Goal: Task Accomplishment & Management: Manage account settings

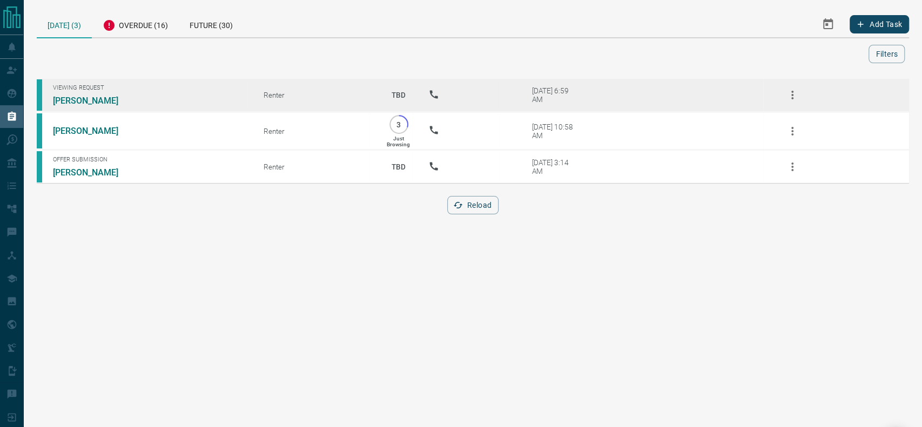
click at [77, 95] on td "Viewing Request [PERSON_NAME]" at bounding box center [142, 95] width 211 height 34
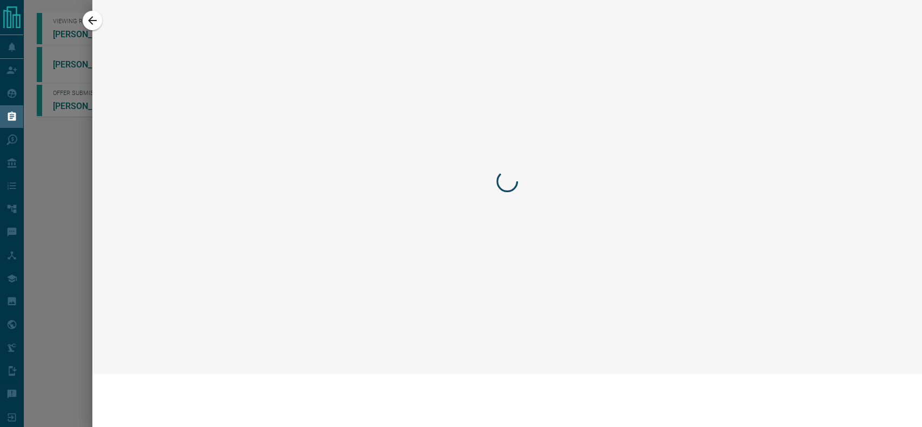
click at [91, 19] on icon "button" at bounding box center [92, 20] width 13 height 13
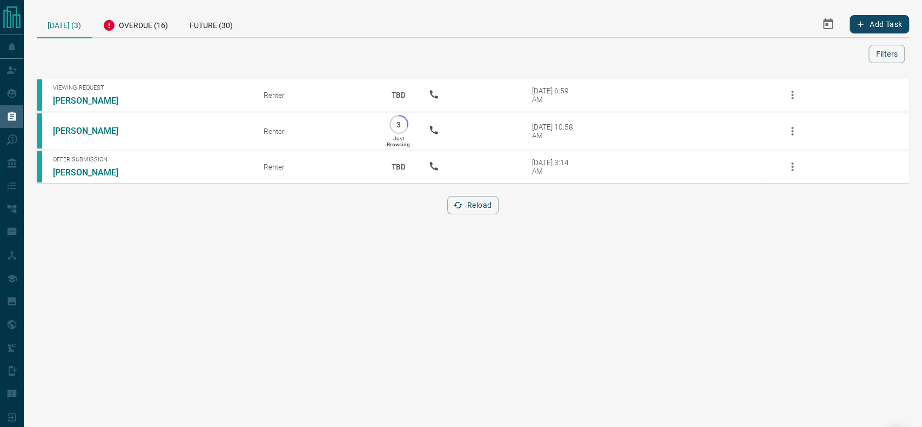
click at [69, 24] on div "[DATE] (3)" at bounding box center [64, 25] width 55 height 28
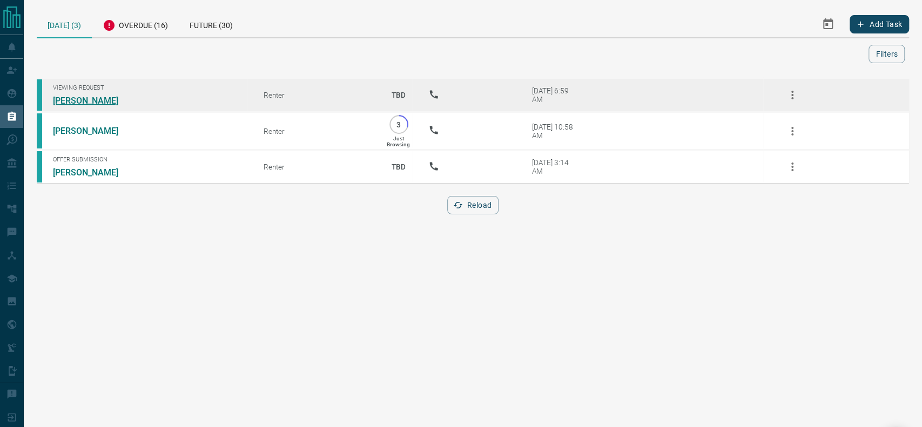
click at [79, 102] on link "[PERSON_NAME]" at bounding box center [93, 101] width 81 height 10
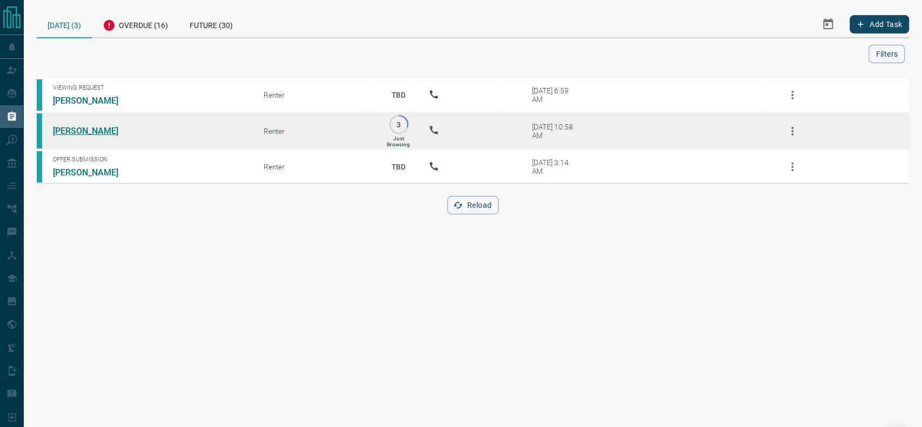
click at [99, 126] on link "[PERSON_NAME]" at bounding box center [93, 131] width 81 height 10
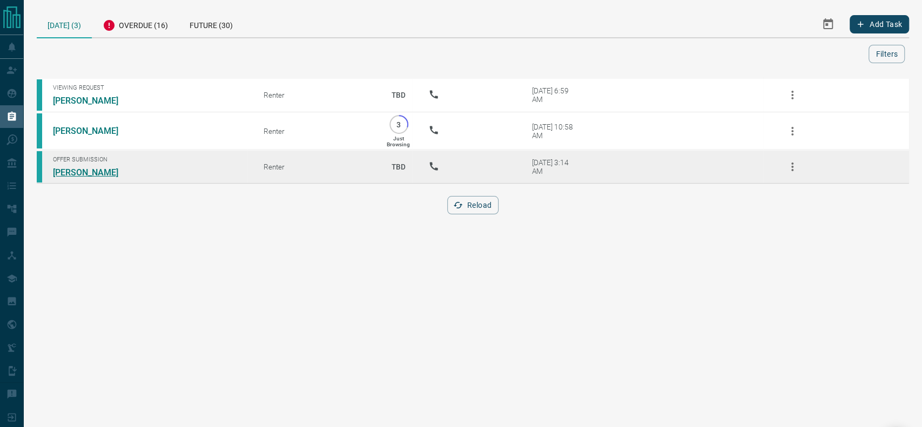
click at [98, 175] on link "[PERSON_NAME]" at bounding box center [93, 172] width 81 height 10
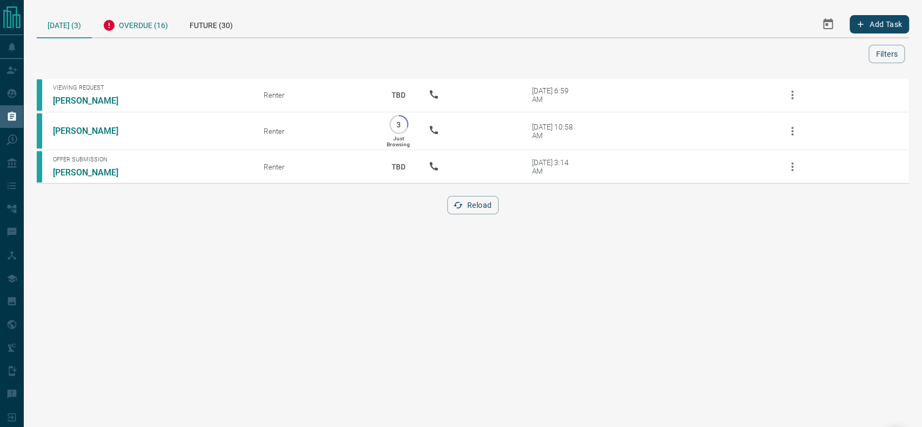
click at [150, 11] on div "Overdue (16)" at bounding box center [135, 24] width 87 height 26
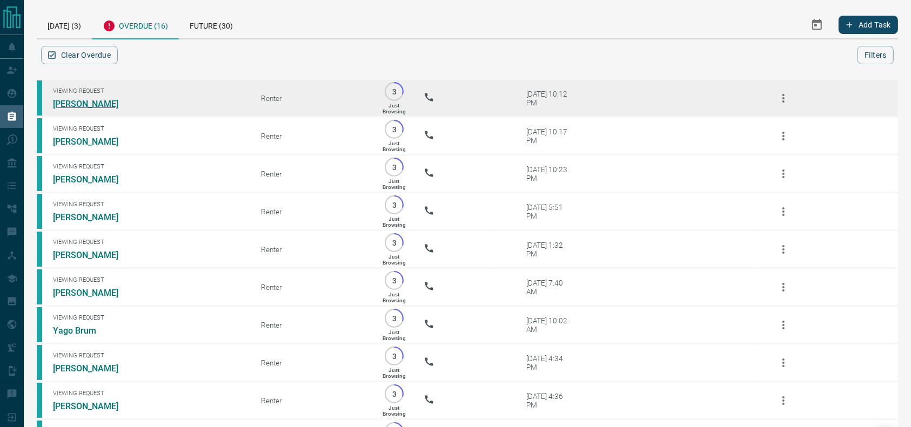
click at [72, 104] on link "[PERSON_NAME]" at bounding box center [93, 104] width 81 height 10
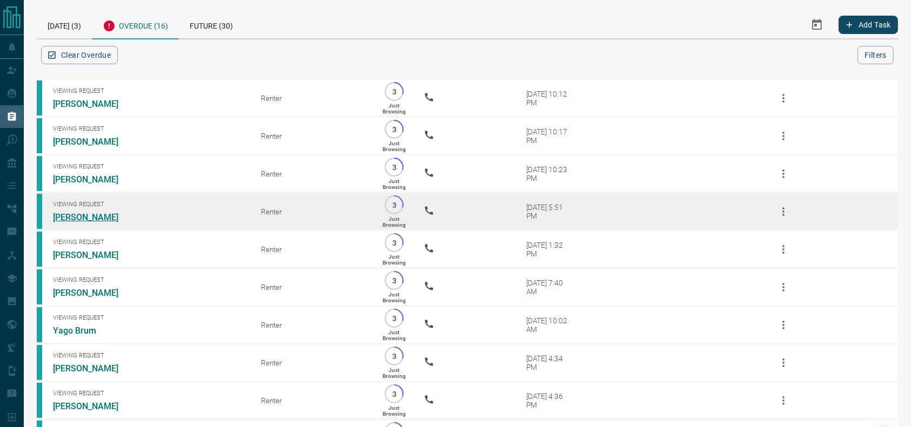
click at [63, 221] on link "[PERSON_NAME]" at bounding box center [93, 217] width 81 height 10
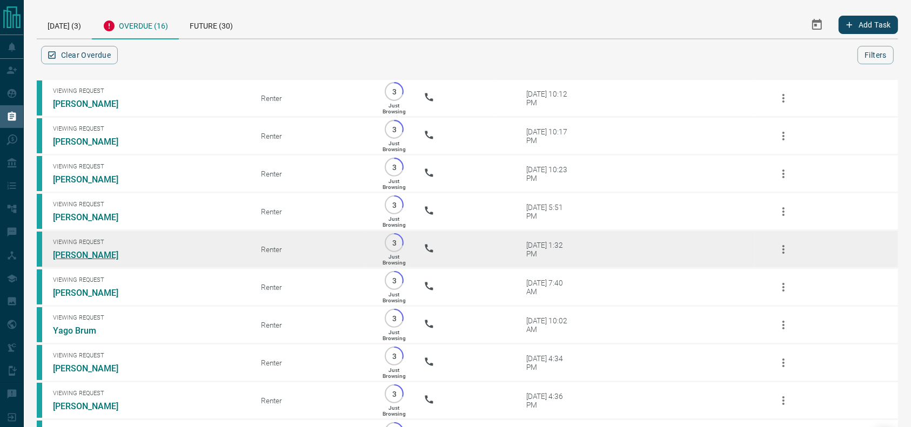
click at [77, 260] on link "[PERSON_NAME]" at bounding box center [93, 255] width 81 height 10
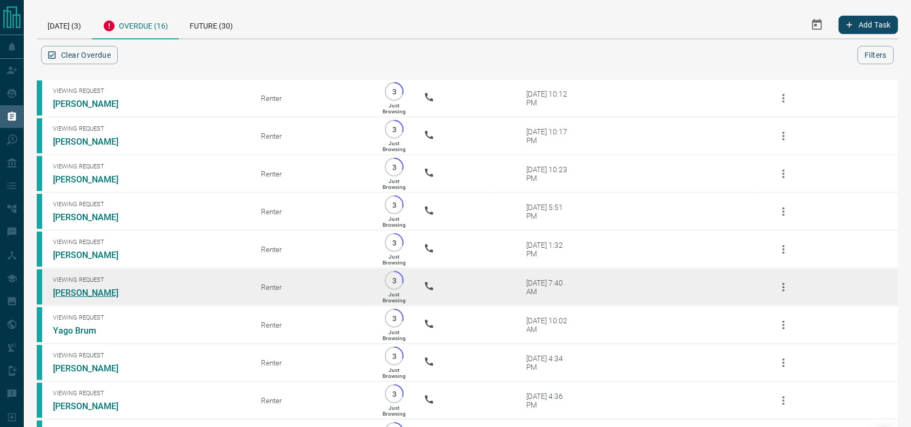
click at [79, 298] on link "[PERSON_NAME]" at bounding box center [93, 293] width 81 height 10
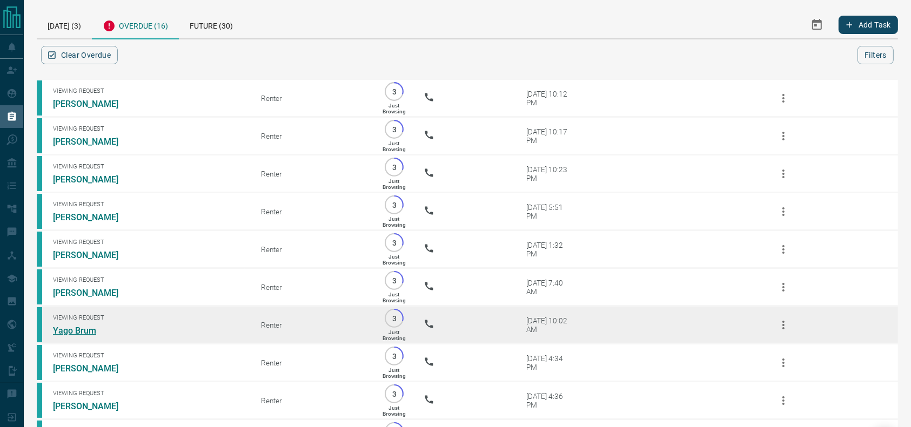
click at [91, 336] on link "Yago Brum" at bounding box center [93, 331] width 81 height 10
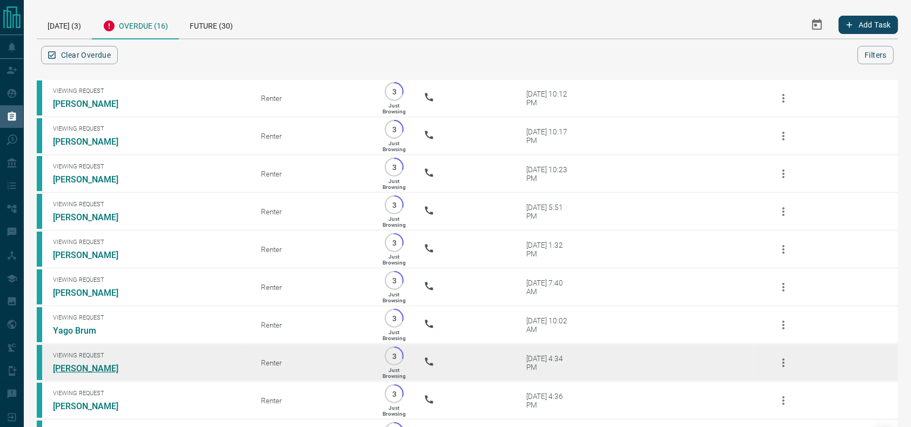
click at [77, 374] on link "[PERSON_NAME]" at bounding box center [93, 368] width 81 height 10
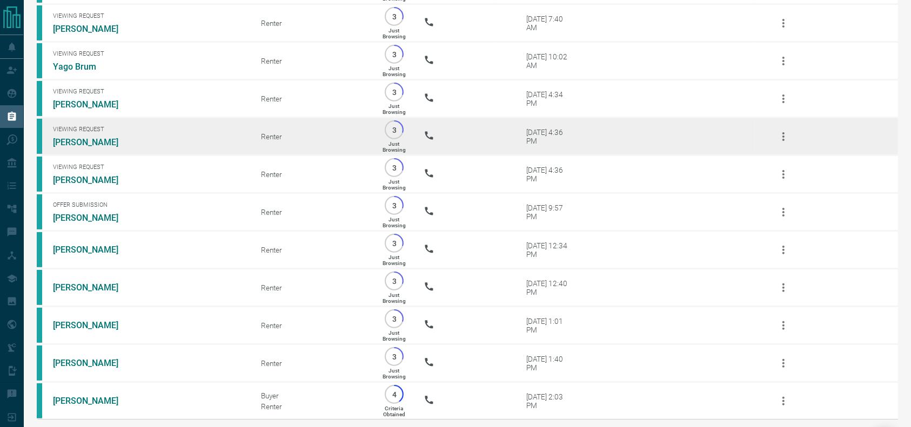
scroll to position [271, 0]
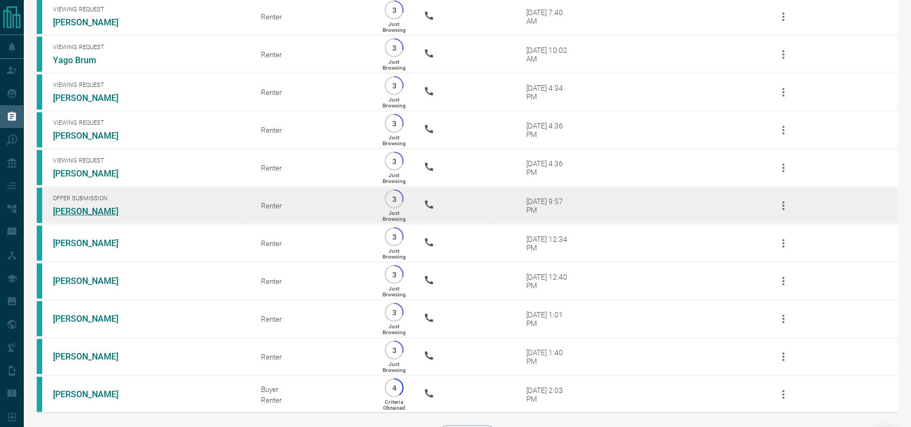
click at [84, 217] on link "[PERSON_NAME]" at bounding box center [93, 211] width 81 height 10
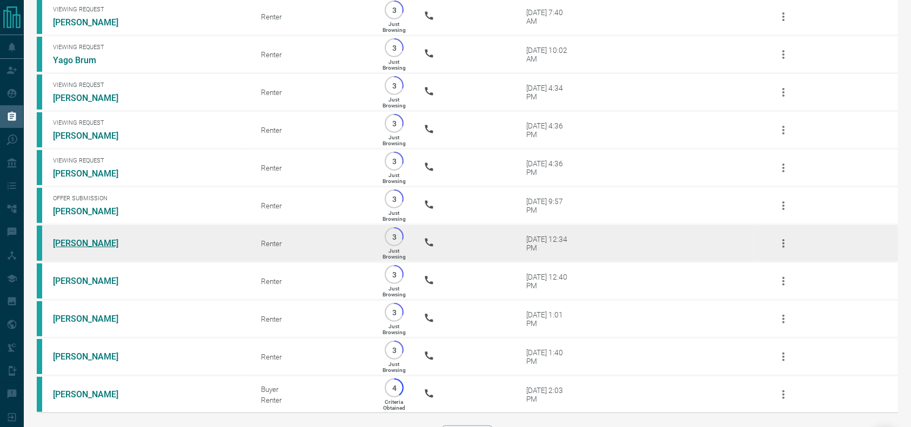
click at [84, 248] on link "[PERSON_NAME]" at bounding box center [93, 243] width 81 height 10
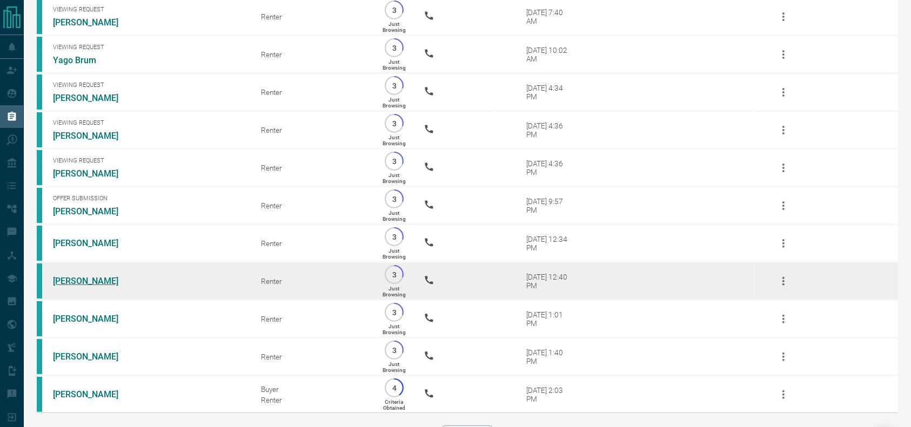
click at [78, 286] on link "[PERSON_NAME]" at bounding box center [93, 281] width 81 height 10
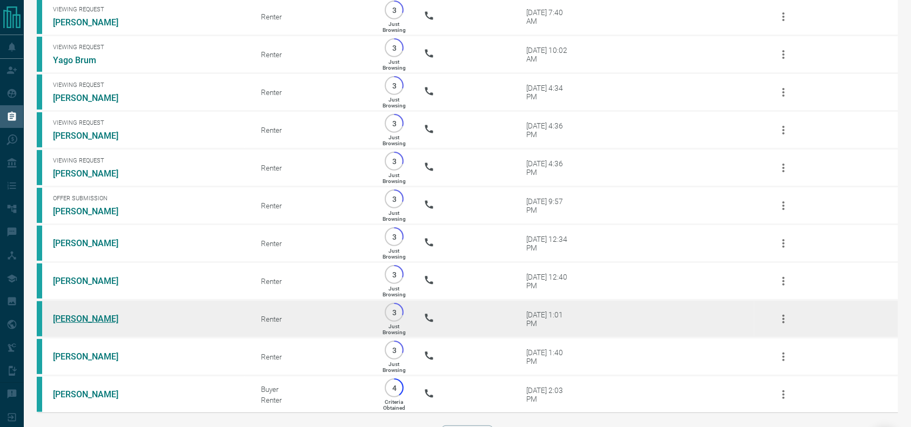
click at [92, 324] on link "[PERSON_NAME]" at bounding box center [93, 319] width 81 height 10
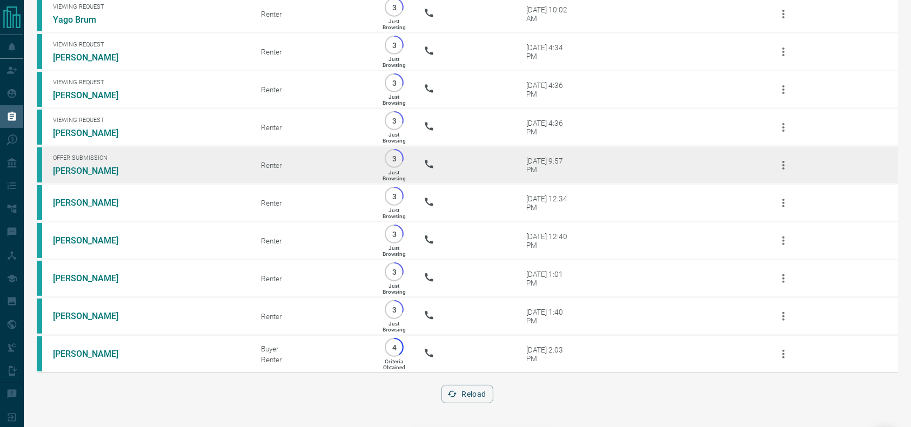
scroll to position [337, 0]
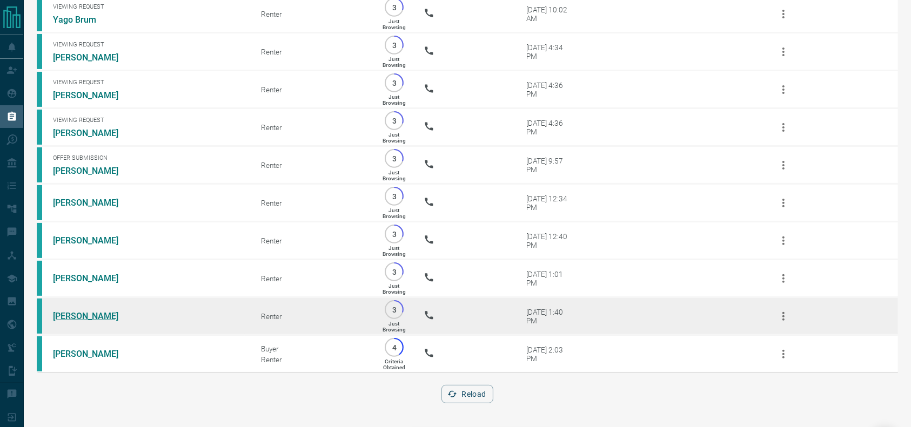
click at [89, 313] on link "[PERSON_NAME]" at bounding box center [93, 316] width 81 height 10
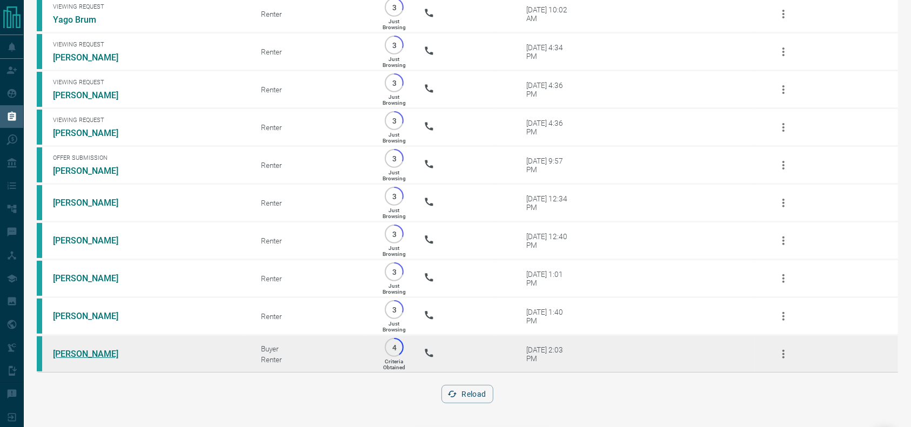
click at [83, 351] on link "[PERSON_NAME]" at bounding box center [93, 354] width 81 height 10
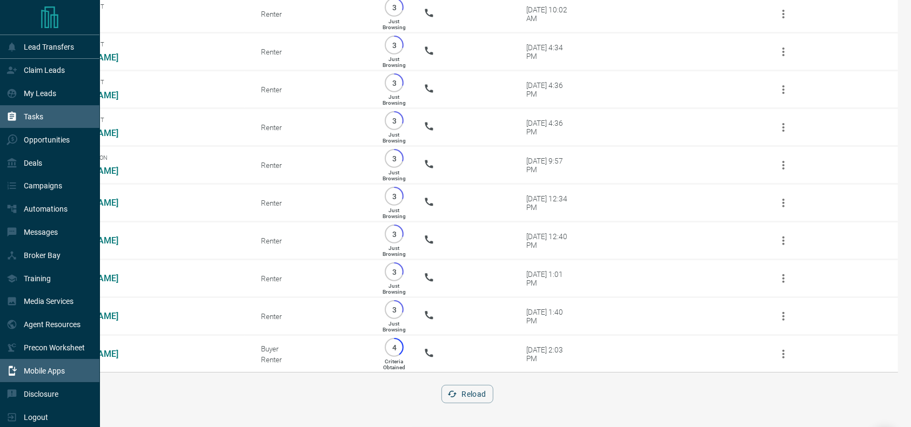
scroll to position [9, 0]
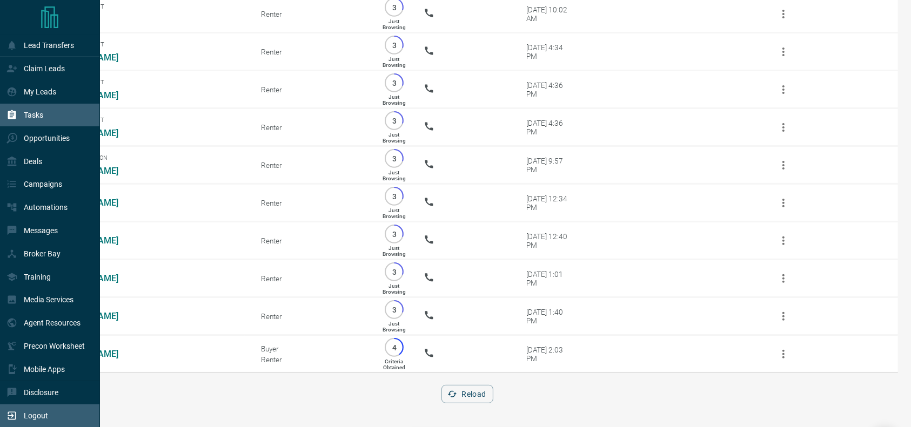
click at [14, 414] on icon at bounding box center [11, 415] width 11 height 11
